Goal: Information Seeking & Learning: Learn about a topic

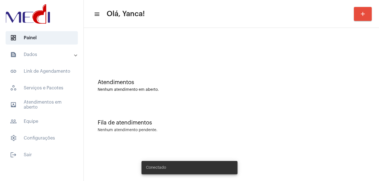
click at [52, 55] on mat-panel-title "text_snippet_outlined Dados" at bounding box center [42, 54] width 64 height 7
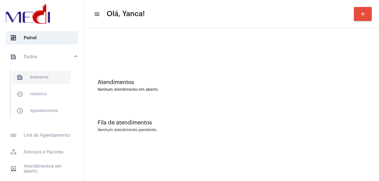
click at [43, 81] on span "text_snippet_outlined Relatórios" at bounding box center [41, 77] width 59 height 13
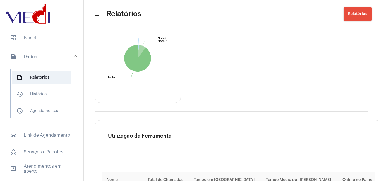
scroll to position [725, 0]
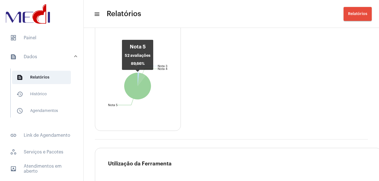
click at [143, 87] on icon at bounding box center [137, 86] width 27 height 27
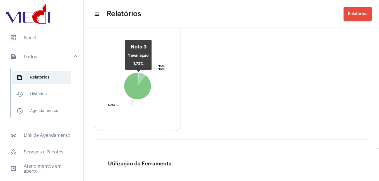
click at [138, 77] on icon at bounding box center [138, 79] width 1 height 13
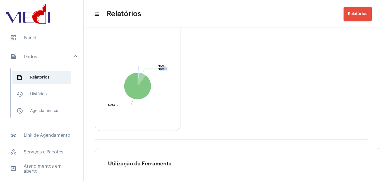
click at [138, 77] on icon at bounding box center [138, 79] width 1 height 13
drag, startPoint x: 138, startPoint y: 77, endPoint x: 160, endPoint y: 98, distance: 30.2
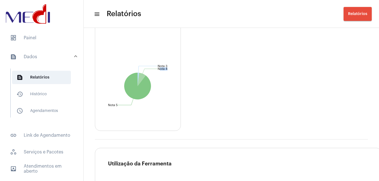
click at [160, 98] on icon "Nota 3 Nota 3 Nota 4 Nota 4 Nota 5 Nota 5" at bounding box center [137, 86] width 85 height 89
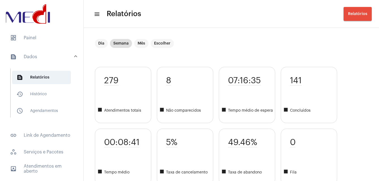
scroll to position [0, 0]
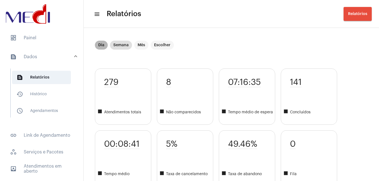
click at [98, 46] on mat-chip "Dia" at bounding box center [101, 45] width 13 height 9
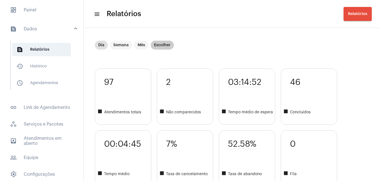
click at [167, 47] on mat-chip "Escolher" at bounding box center [162, 45] width 23 height 9
click at [100, 46] on mat-chip "Dia" at bounding box center [101, 45] width 13 height 9
click at [46, 160] on span "people_outline Equipe" at bounding box center [42, 157] width 72 height 13
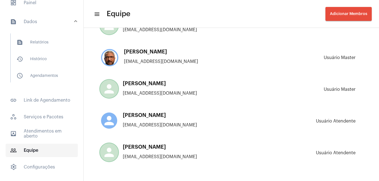
scroll to position [48, 0]
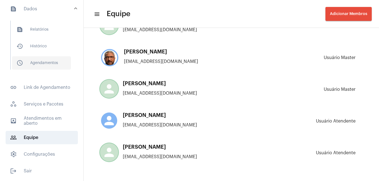
click at [60, 65] on span "schedule_outlined Agendamentos" at bounding box center [41, 62] width 59 height 13
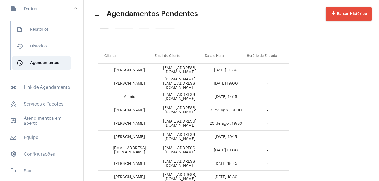
scroll to position [56, 0]
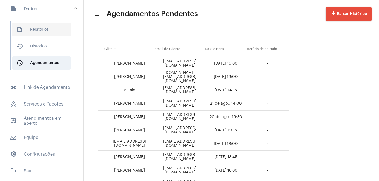
click at [46, 26] on span "text_snippet_outlined Relatórios" at bounding box center [41, 29] width 59 height 13
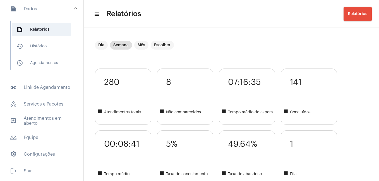
click at [127, 113] on span "square Atendimentos totais" at bounding box center [124, 112] width 54 height 7
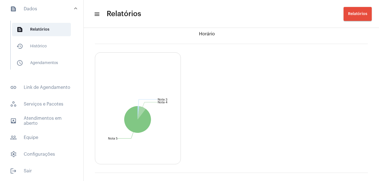
scroll to position [697, 0]
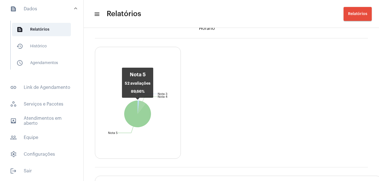
click at [139, 117] on icon at bounding box center [137, 114] width 27 height 27
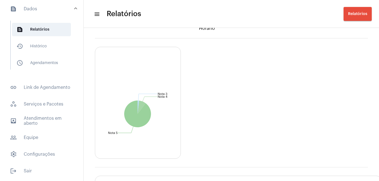
click at [139, 117] on icon at bounding box center [137, 114] width 27 height 27
drag, startPoint x: 139, startPoint y: 117, endPoint x: 155, endPoint y: 140, distance: 27.7
click at [155, 140] on icon "Nota 3 Nota 3 Nota 4 Nota 4 Nota 5 Nota 5" at bounding box center [137, 113] width 85 height 89
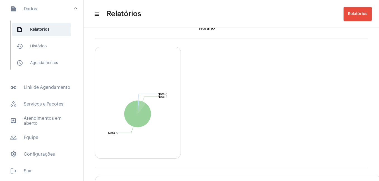
click at [137, 110] on icon at bounding box center [137, 114] width 27 height 27
click at [137, 116] on icon at bounding box center [137, 114] width 27 height 27
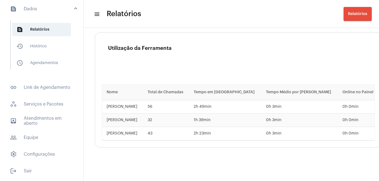
scroll to position [845, 0]
click at [40, 49] on span "history_outlined Histórico" at bounding box center [41, 46] width 59 height 13
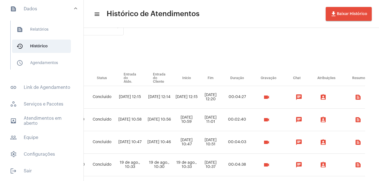
scroll to position [0, 240]
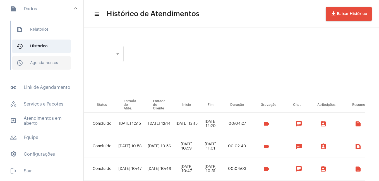
click at [41, 68] on span "schedule_outlined Agendamentos" at bounding box center [41, 62] width 59 height 13
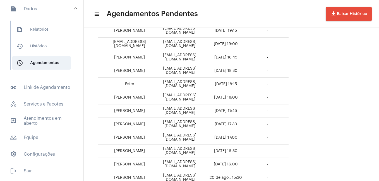
scroll to position [229, 0]
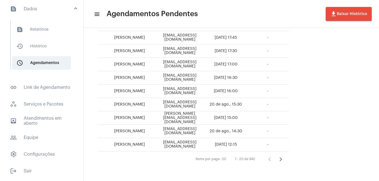
click at [284, 159] on icon "Próxima página" at bounding box center [281, 160] width 8 height 8
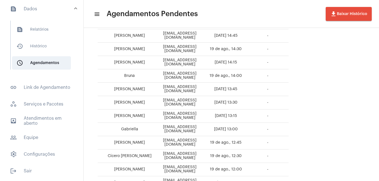
scroll to position [56, 0]
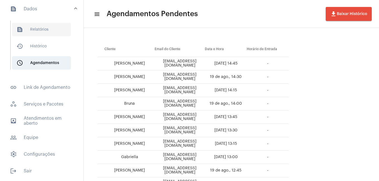
click at [43, 31] on span "text_snippet_outlined Relatórios" at bounding box center [41, 29] width 59 height 13
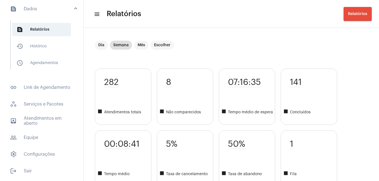
click at [70, 6] on mat-panel-title "text_snippet_outlined Dados" at bounding box center [42, 9] width 64 height 7
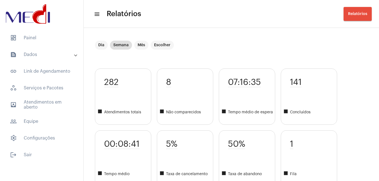
click at [76, 58] on mat-expansion-panel-header "text_snippet_outlined Dados" at bounding box center [43, 54] width 80 height 13
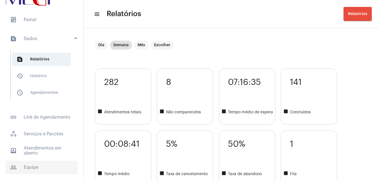
scroll to position [48, 0]
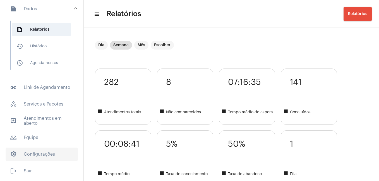
click at [42, 151] on span "settings Configurações" at bounding box center [42, 154] width 72 height 13
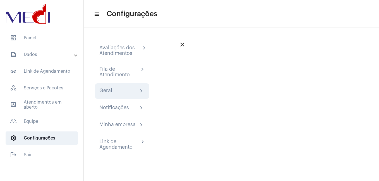
click at [141, 93] on mat-icon "chevron_right" at bounding box center [141, 91] width 7 height 7
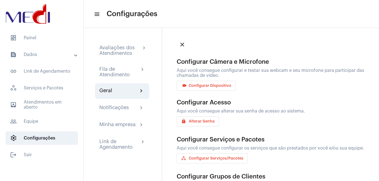
click at [141, 93] on mat-icon "chevron_right" at bounding box center [141, 91] width 7 height 7
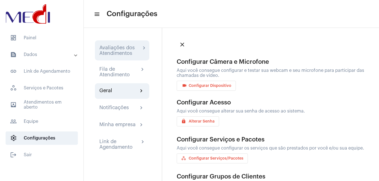
click at [140, 47] on div "Avaliações dos Atendimentos" at bounding box center [120, 50] width 42 height 11
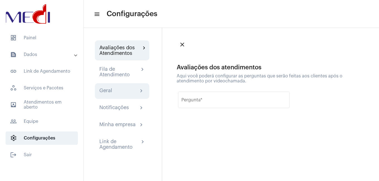
click at [141, 90] on mat-icon "chevron_right" at bounding box center [141, 91] width 7 height 7
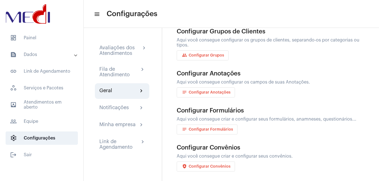
scroll to position [147, 0]
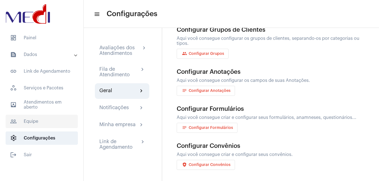
click at [27, 121] on span "people_outline Equipe" at bounding box center [42, 121] width 72 height 13
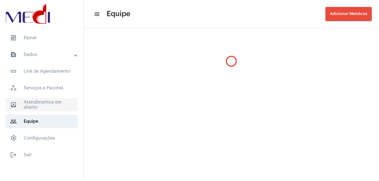
click at [53, 103] on span "outbox_outline Atendimentos em aberto" at bounding box center [42, 104] width 72 height 13
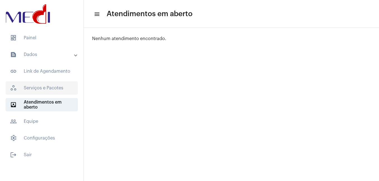
click at [60, 89] on span "workspaces_outlined Serviços e Pacotes" at bounding box center [42, 87] width 72 height 13
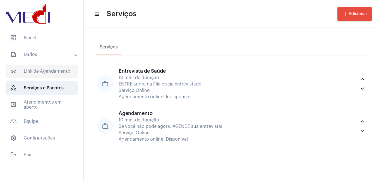
click at [44, 74] on span "link_outlined Link de Agendamento" at bounding box center [42, 71] width 72 height 13
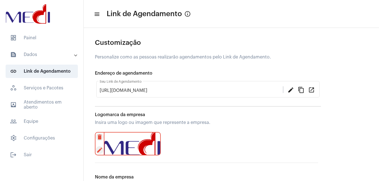
click at [42, 59] on mat-expansion-panel-header "text_snippet_outlined Dados" at bounding box center [43, 54] width 80 height 13
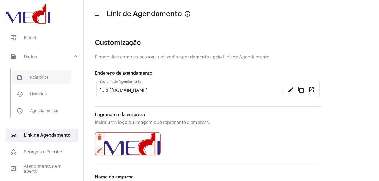
click at [38, 78] on span "text_snippet_outlined Relatórios" at bounding box center [41, 77] width 59 height 13
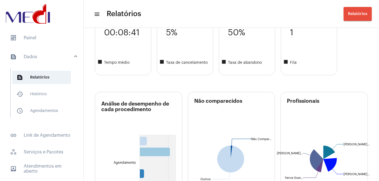
scroll to position [167, 0]
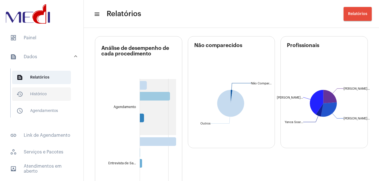
click at [32, 94] on span "history_outlined Histórico" at bounding box center [41, 94] width 59 height 13
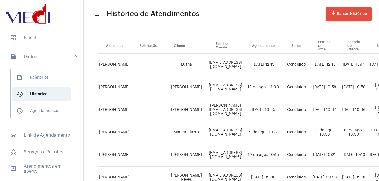
scroll to position [28, 0]
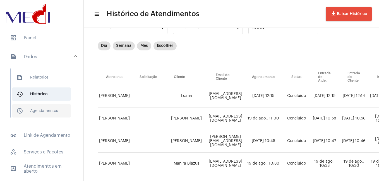
click at [60, 110] on span "schedule_outlined Agendamentos" at bounding box center [41, 110] width 59 height 13
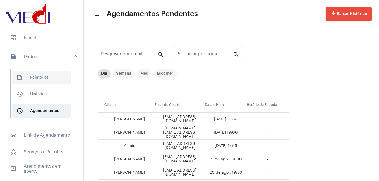
click at [47, 77] on span "text_snippet_outlined Relatórios" at bounding box center [41, 77] width 59 height 13
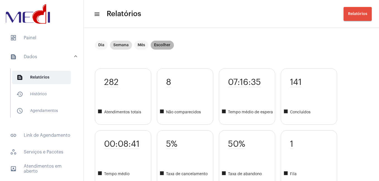
click at [165, 45] on mat-chip "Escolher" at bounding box center [162, 45] width 23 height 9
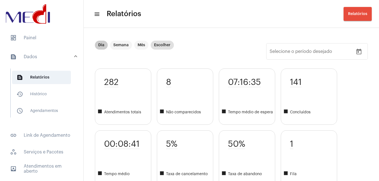
click at [100, 43] on mat-chip "Dia" at bounding box center [101, 45] width 13 height 9
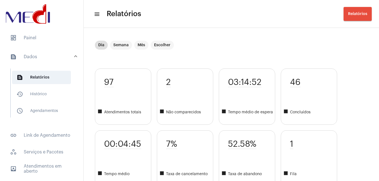
click at [95, 15] on mat-icon "menu" at bounding box center [97, 14] width 6 height 7
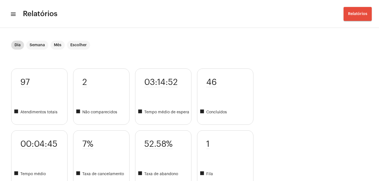
click at [11, 15] on mat-icon "menu" at bounding box center [13, 14] width 6 height 7
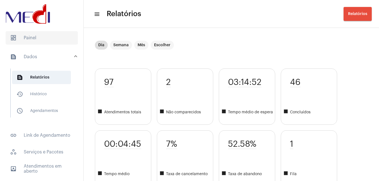
click at [35, 40] on span "dashboard Painel" at bounding box center [42, 37] width 72 height 13
